Goal: Find specific page/section: Find specific page/section

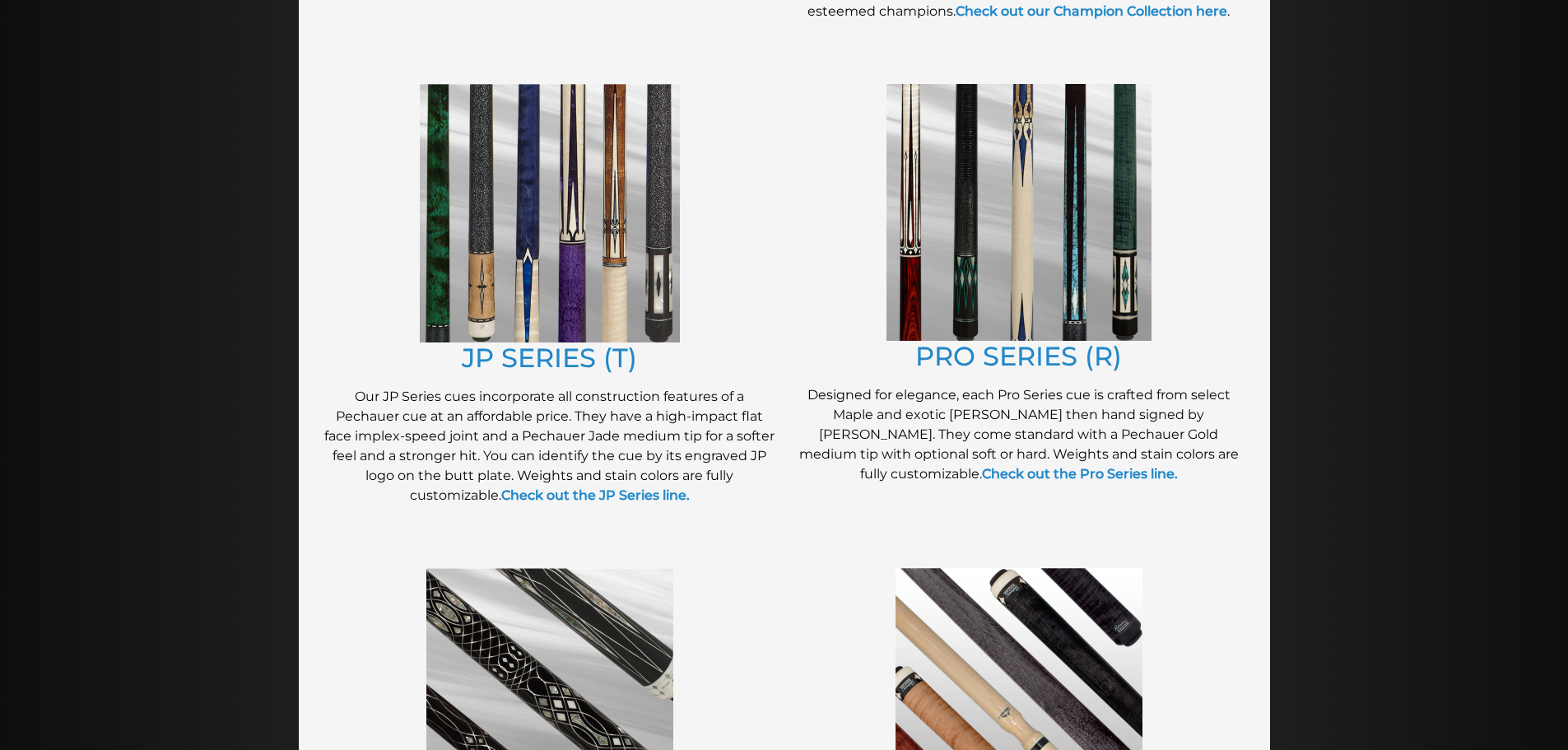
scroll to position [818, 0]
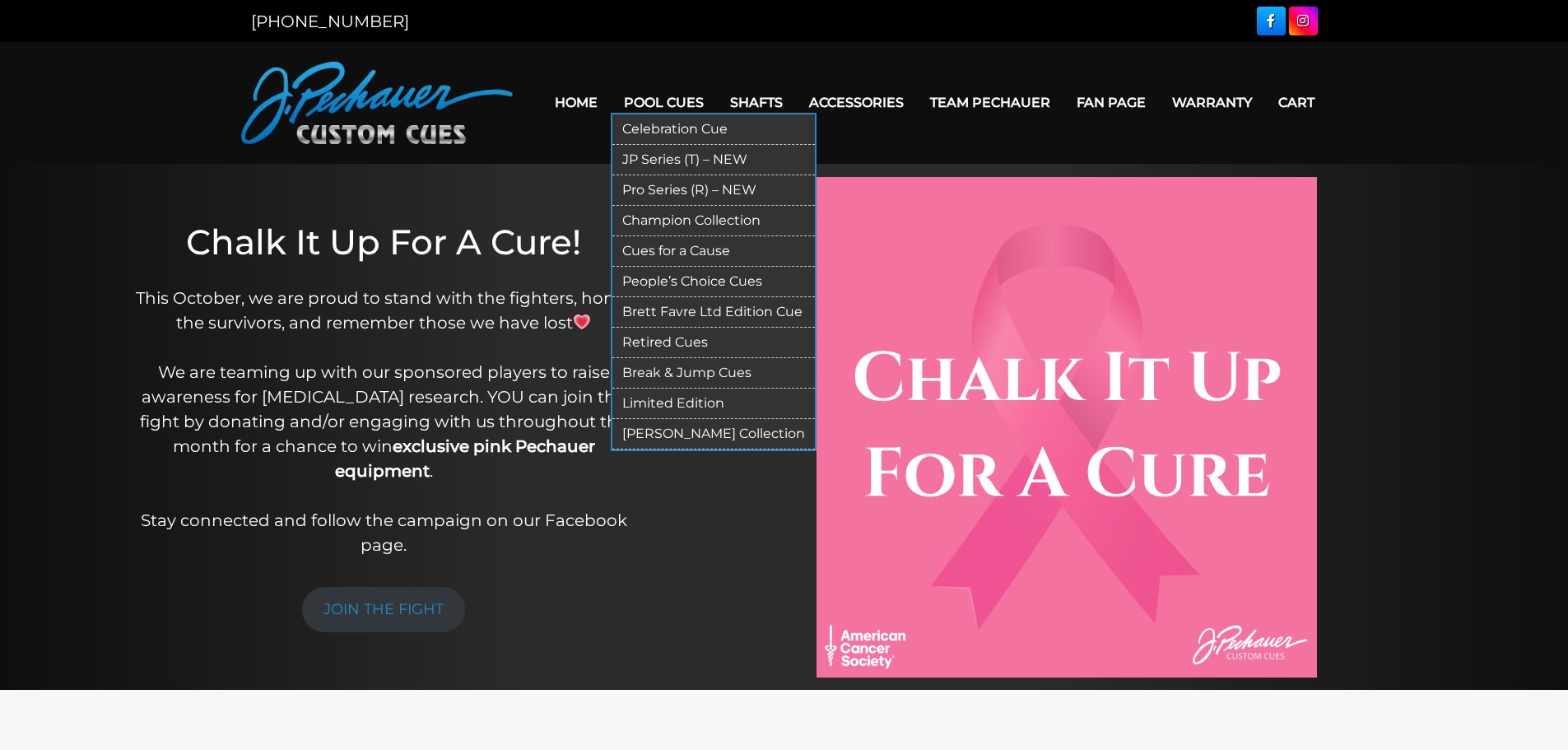
click at [680, 106] on link "Pool Cues" at bounding box center [663, 102] width 106 height 42
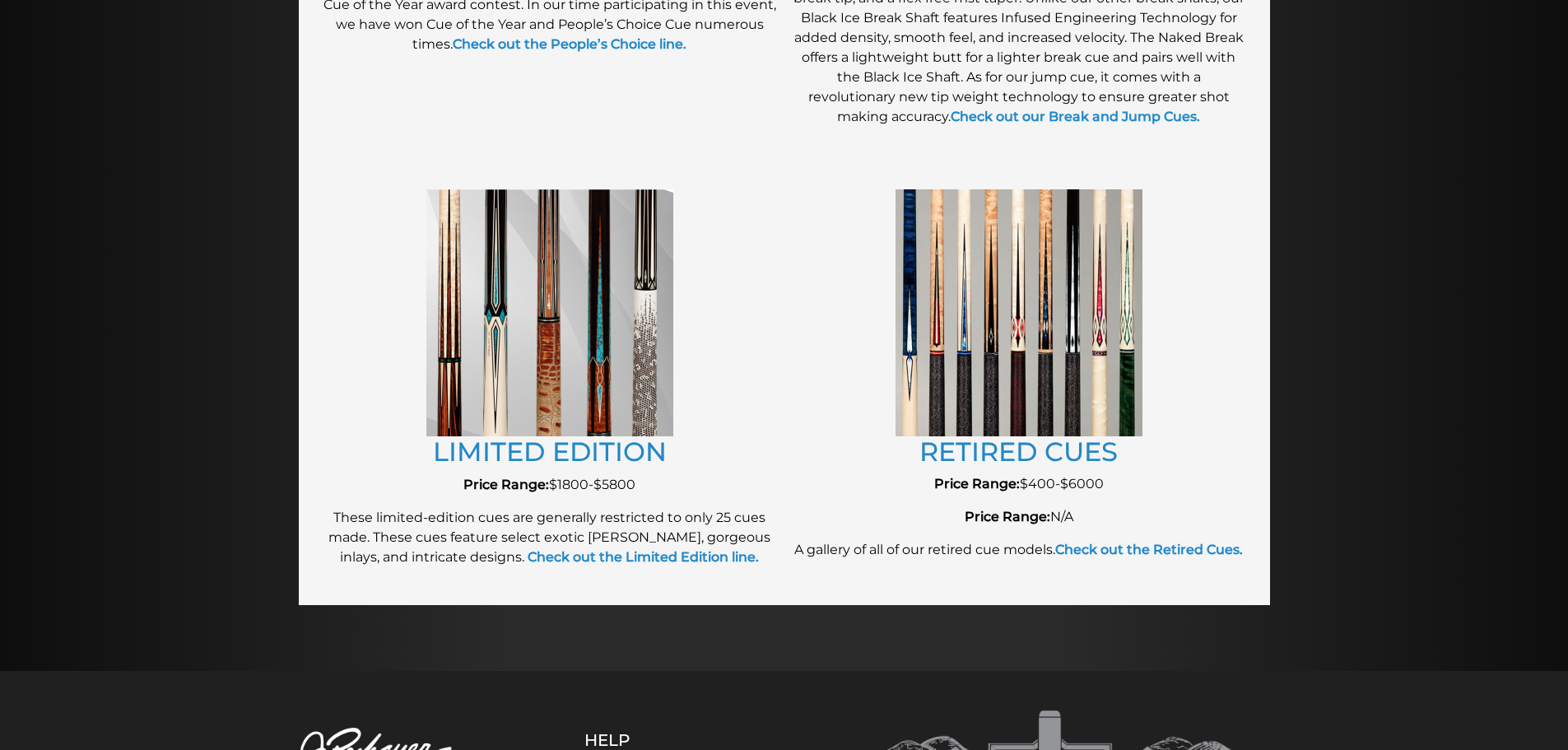
scroll to position [1701, 0]
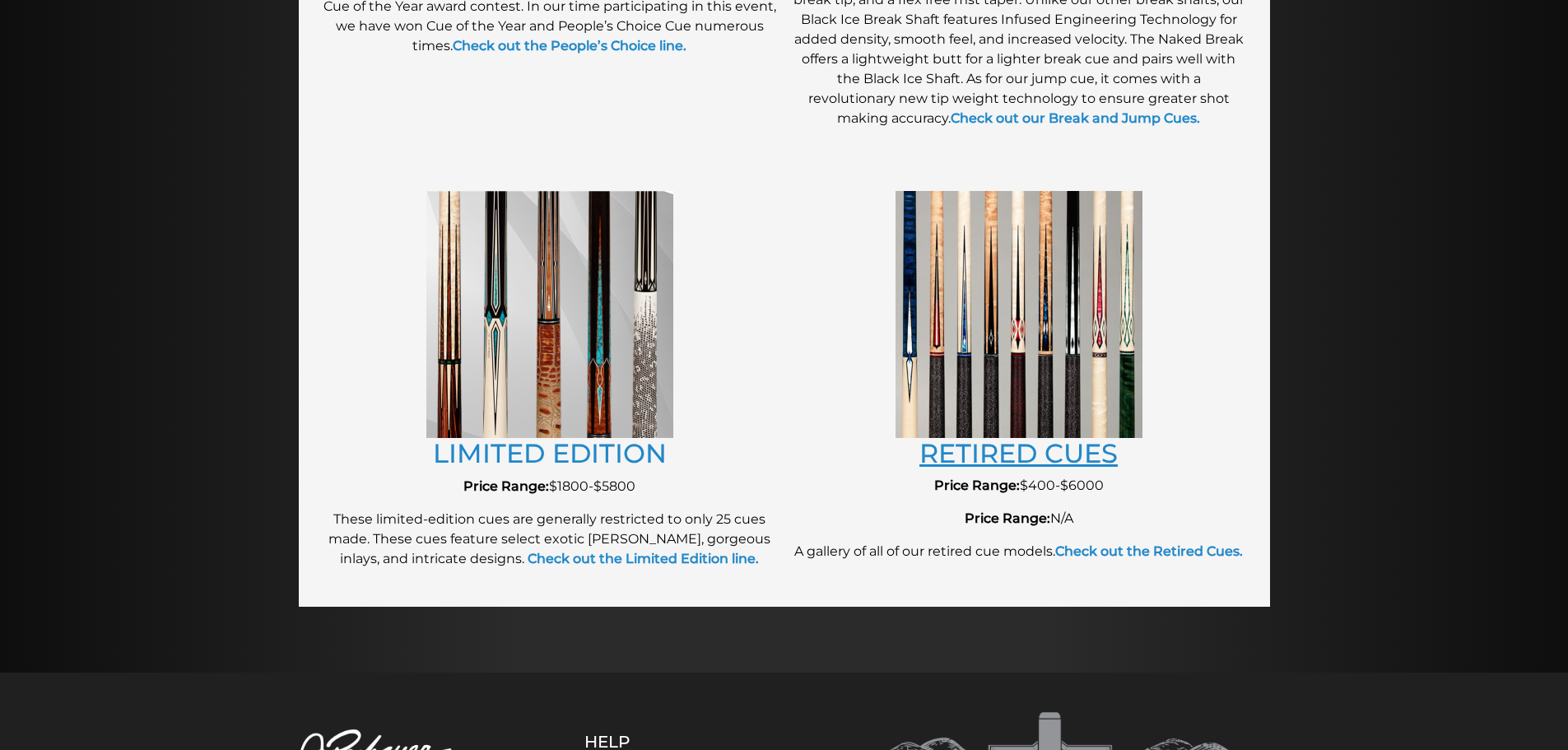
click at [1071, 450] on link "RETIRED CUES" at bounding box center [1018, 453] width 198 height 32
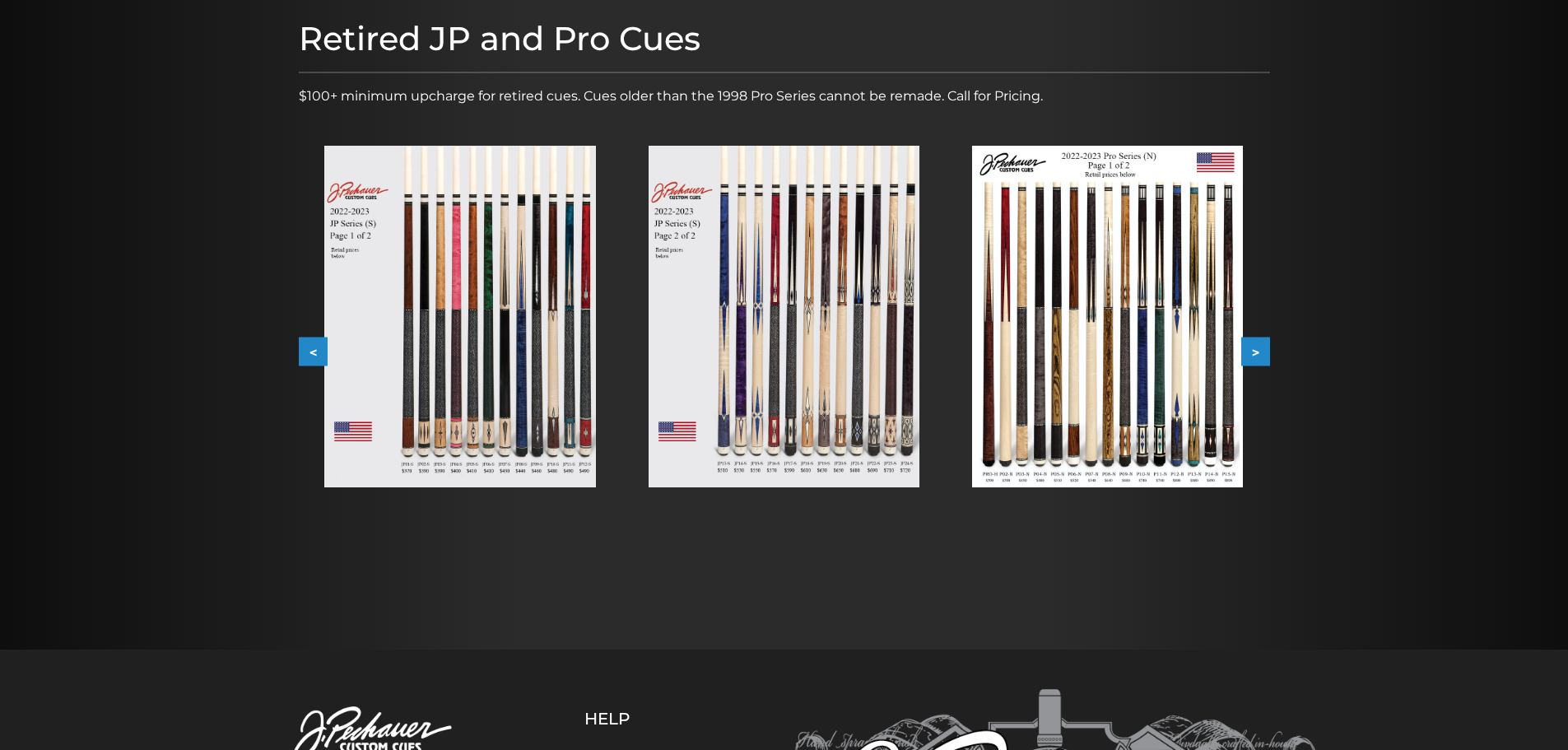
scroll to position [140, 0]
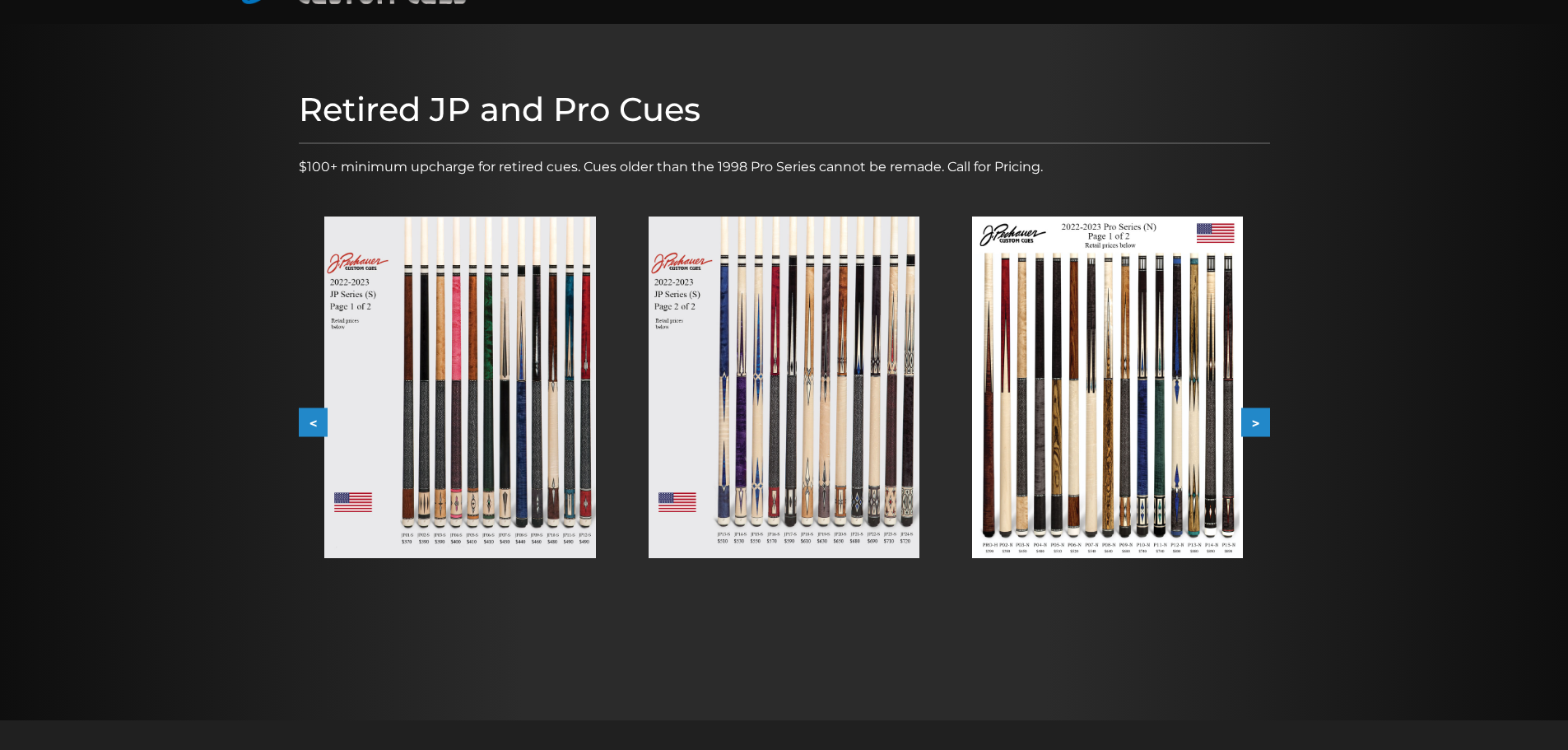
click at [1261, 422] on button ">" at bounding box center [1255, 423] width 29 height 29
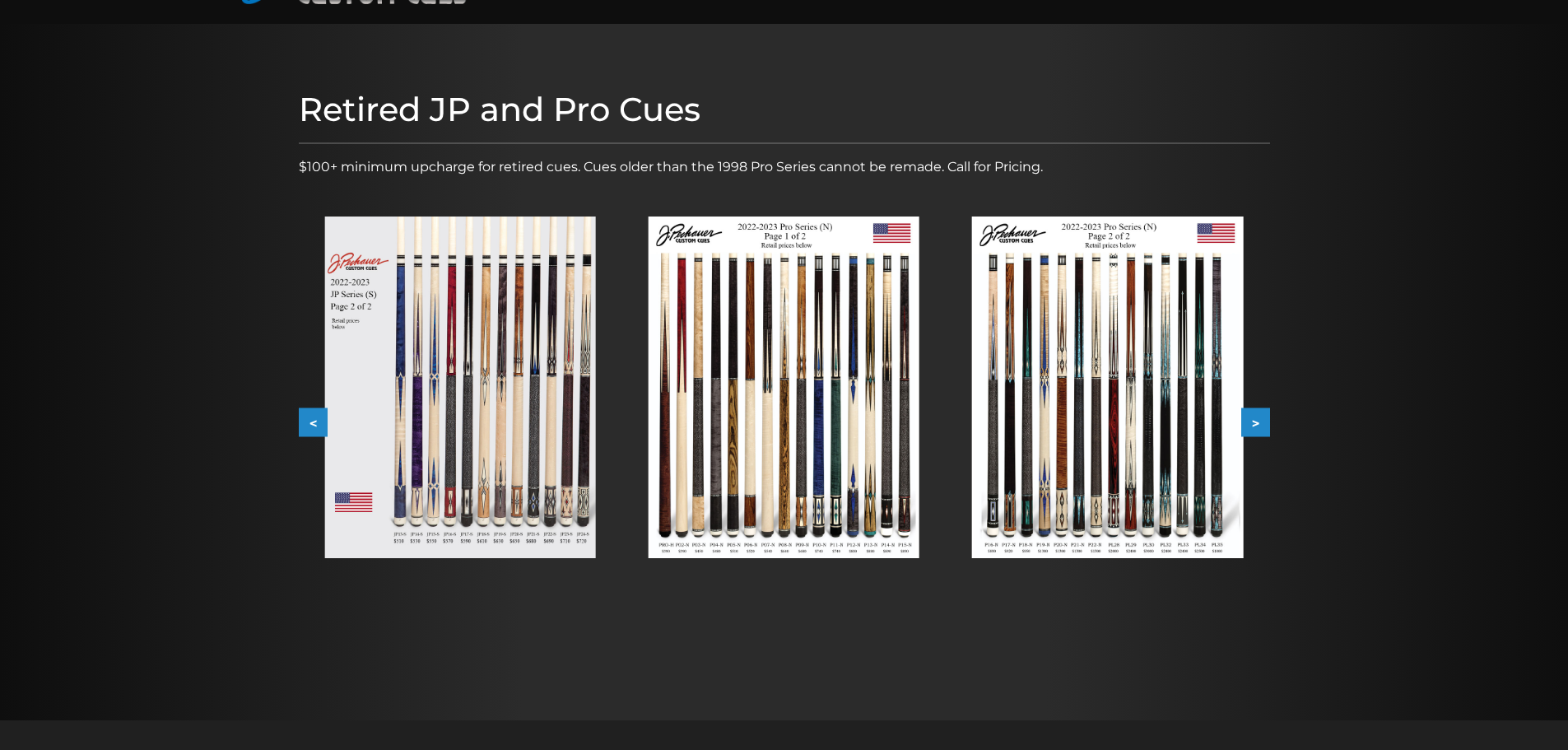
click at [1261, 422] on button ">" at bounding box center [1255, 423] width 29 height 29
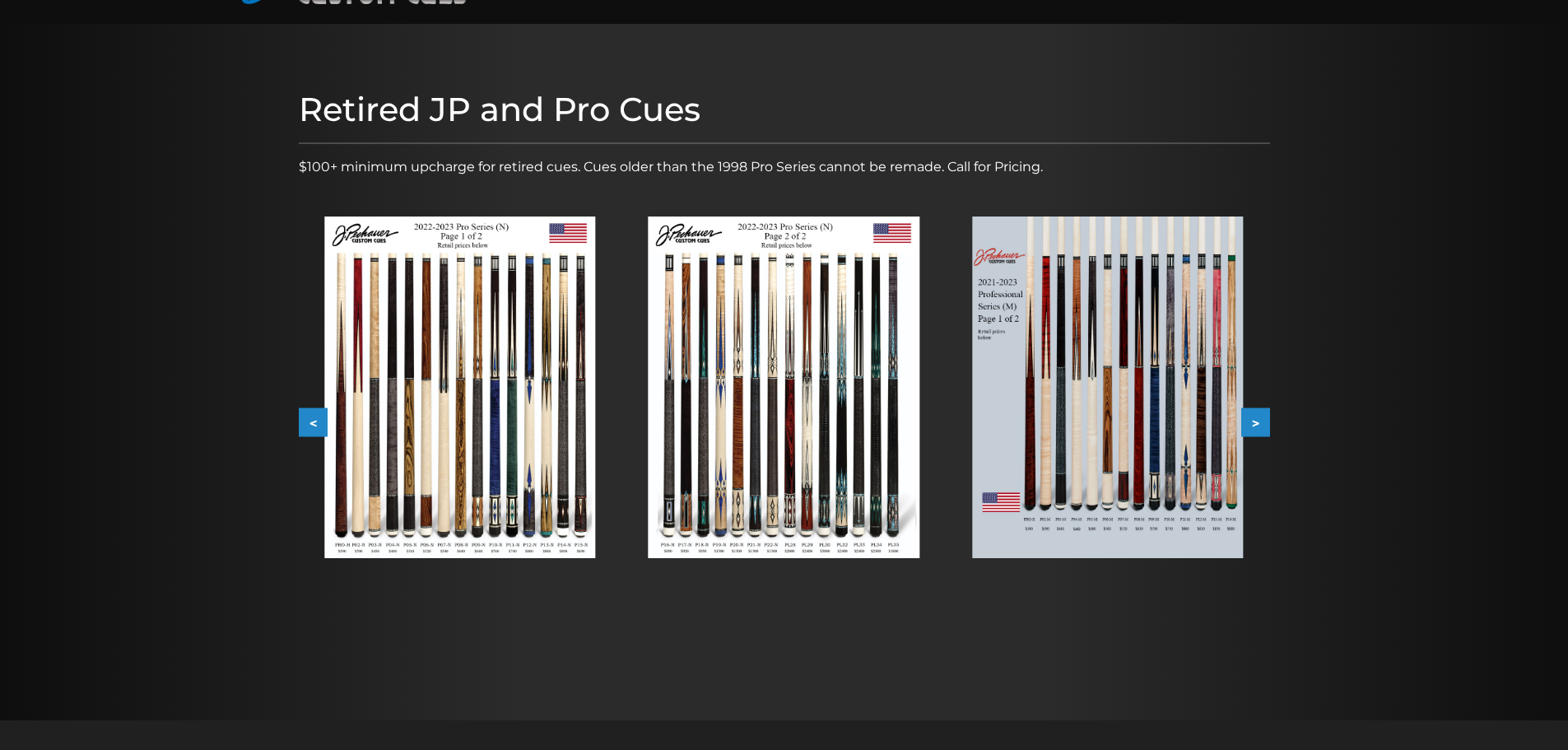
click at [1261, 421] on button ">" at bounding box center [1255, 423] width 29 height 29
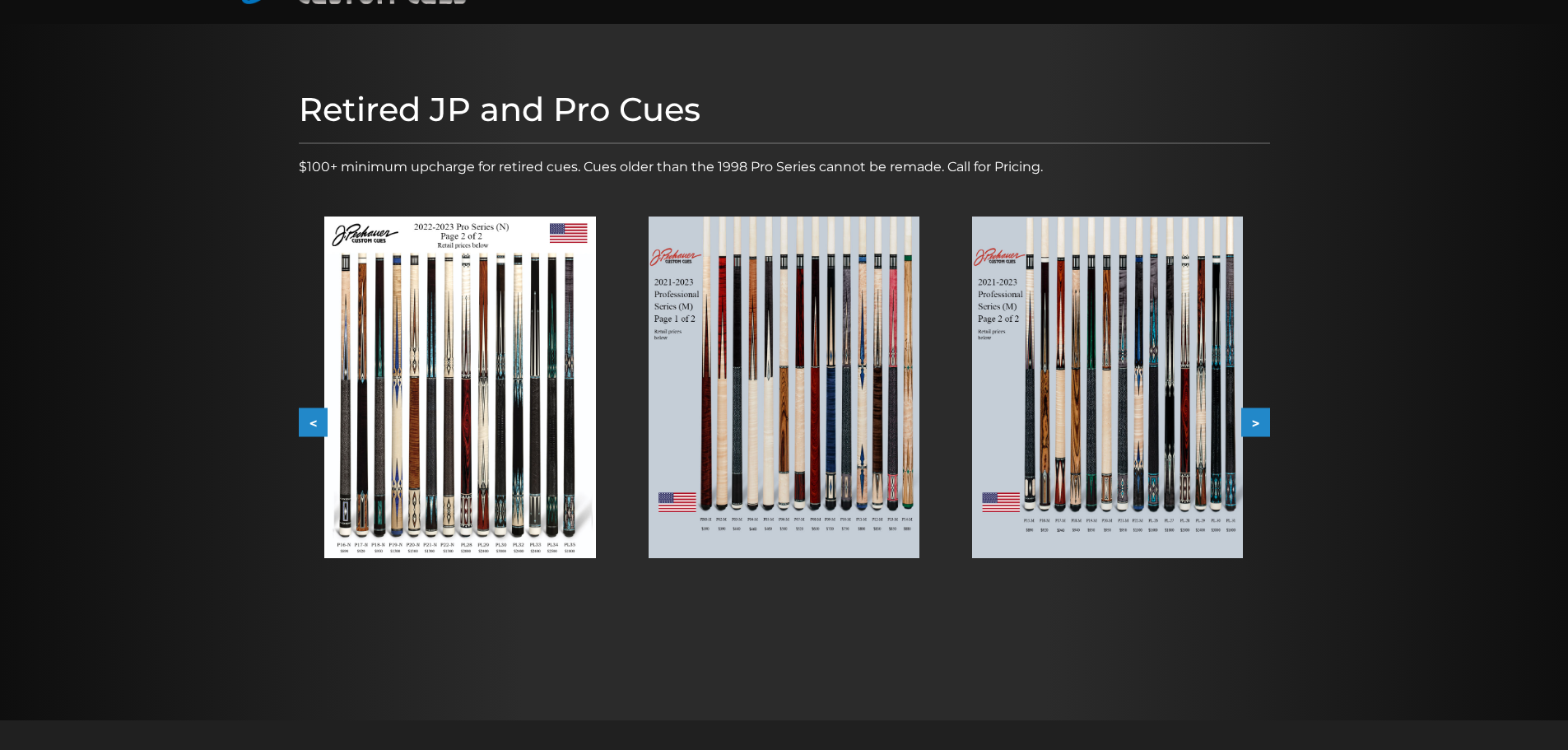
drag, startPoint x: 1282, startPoint y: 416, endPoint x: 1273, endPoint y: 423, distance: 11.4
click at [1281, 416] on div at bounding box center [784, 371] width 1568 height 696
click at [1269, 425] on button ">" at bounding box center [1255, 423] width 29 height 29
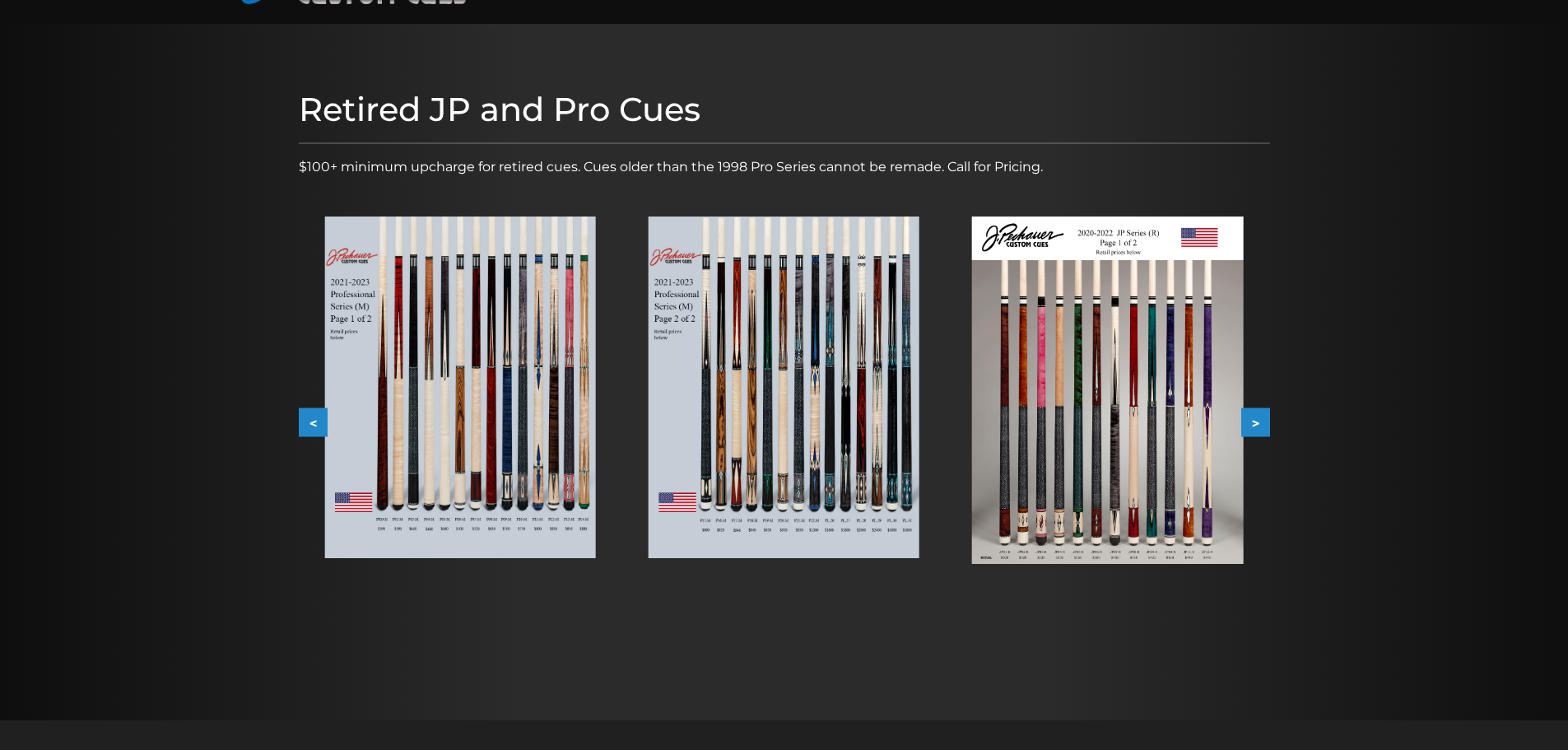
click at [1151, 401] on img at bounding box center [1108, 390] width 271 height 348
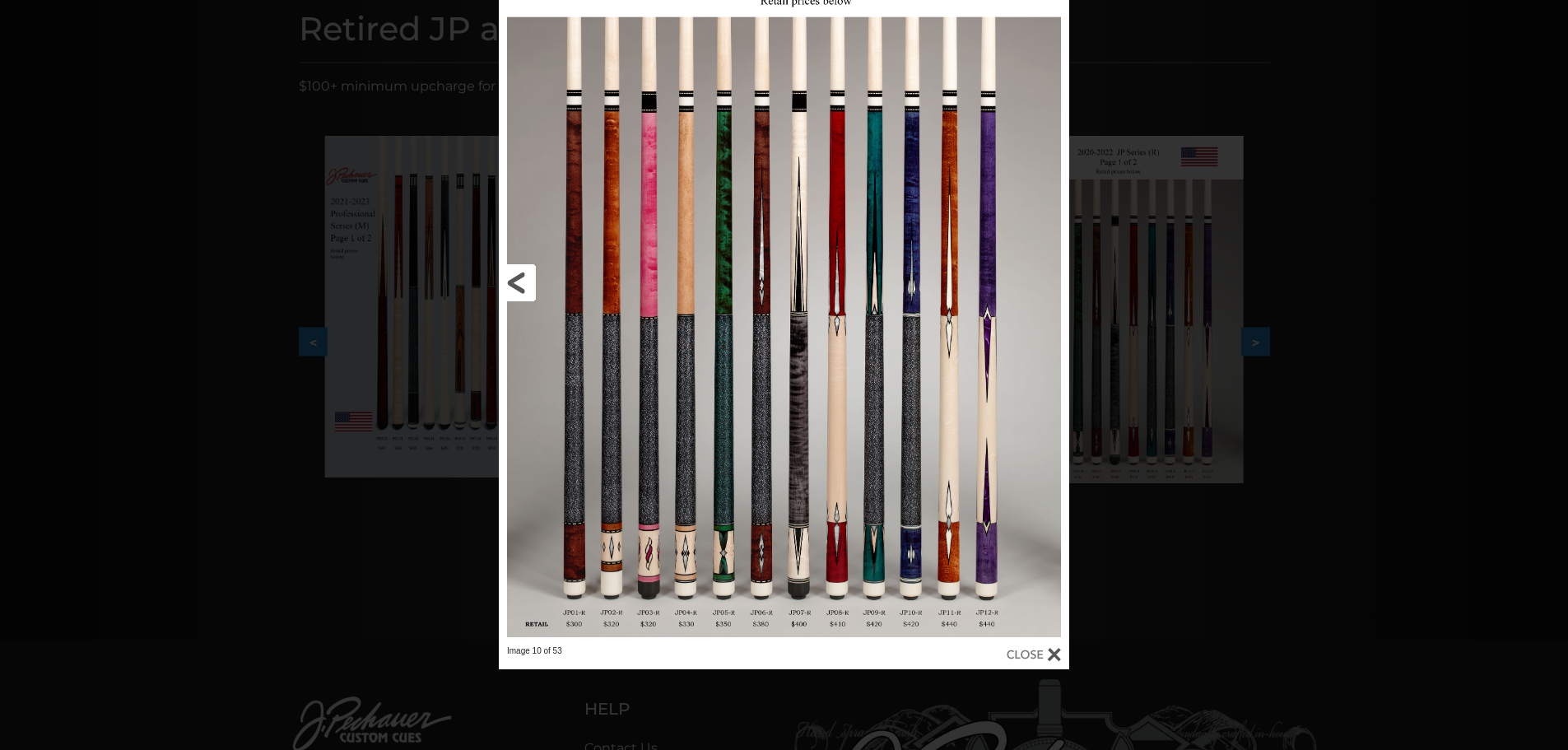
scroll to position [223, 0]
